Goal: Check status: Check status

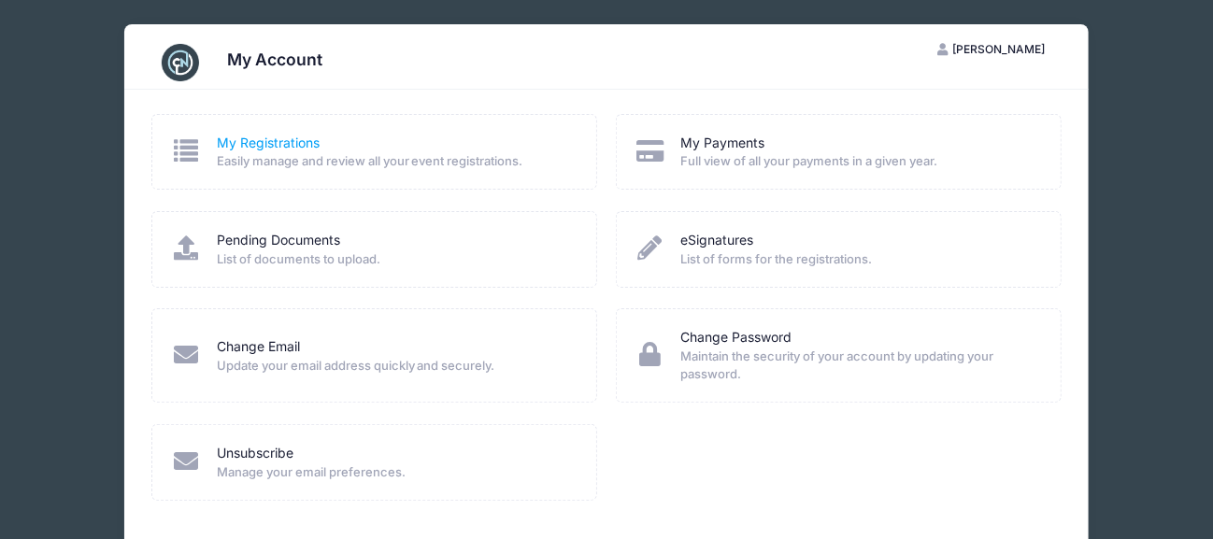
click at [239, 145] on link "My Registrations" at bounding box center [268, 144] width 103 height 20
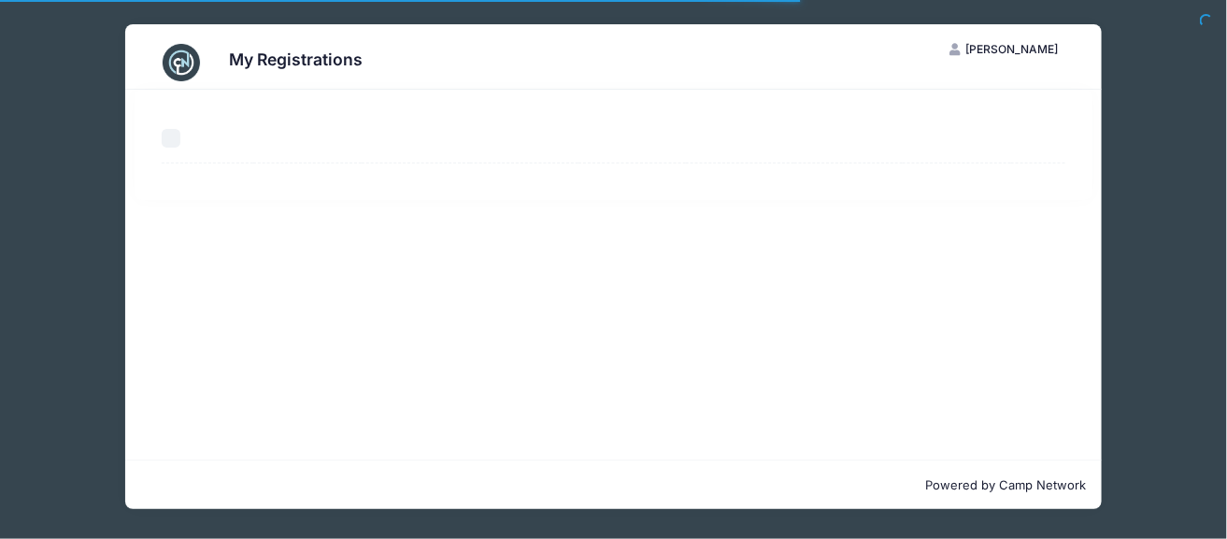
select select "50"
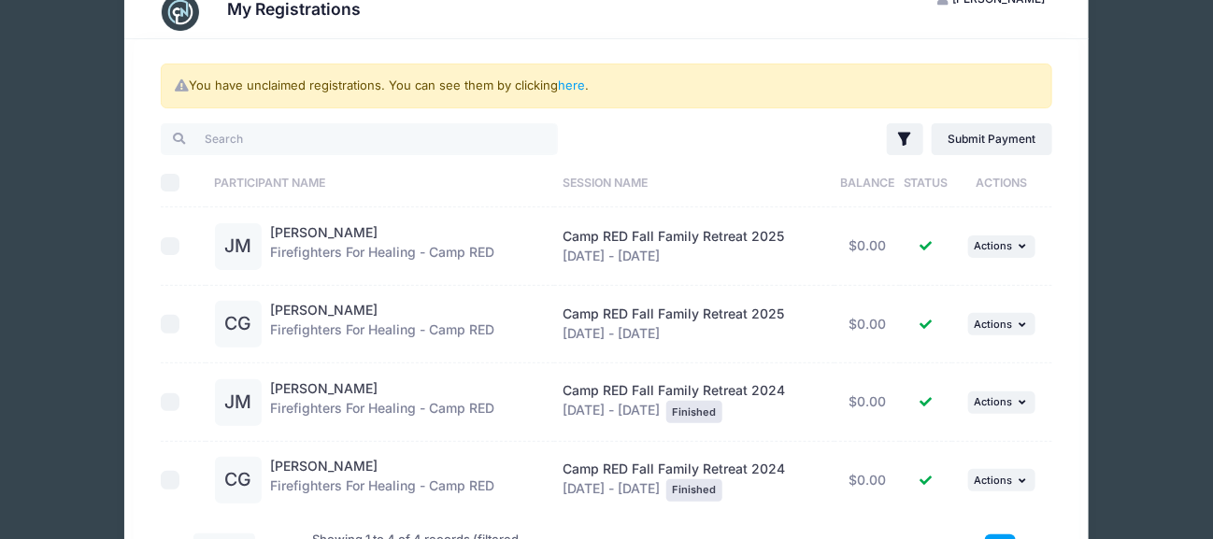
scroll to position [93, 0]
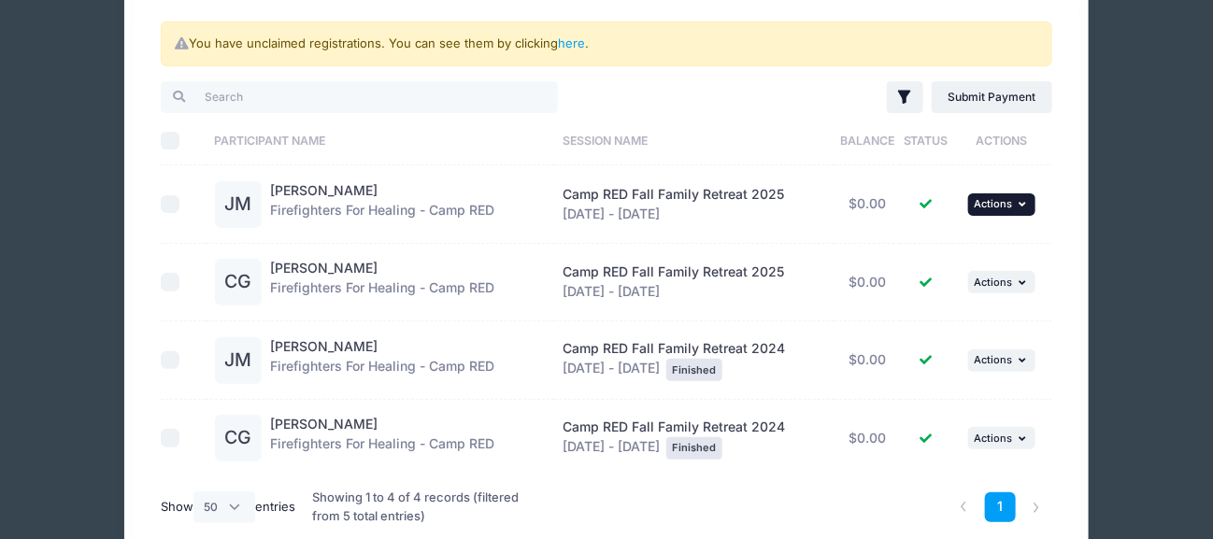
click at [1023, 204] on icon "button" at bounding box center [1024, 204] width 11 height 10
click at [981, 245] on link "View Registration" at bounding box center [942, 244] width 169 height 36
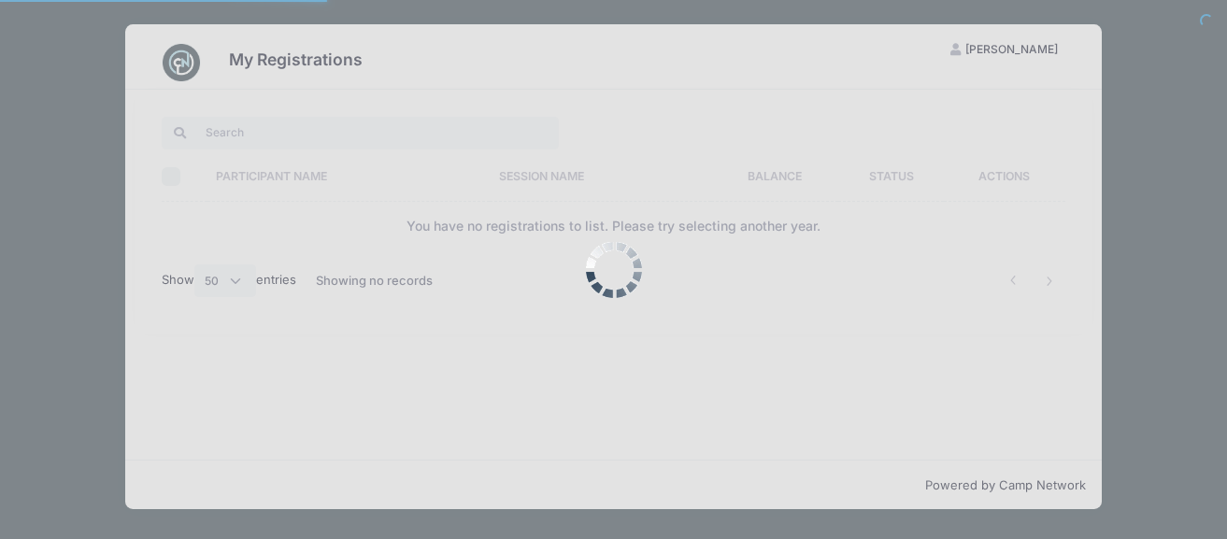
select select "50"
